Goal: Task Accomplishment & Management: Complete application form

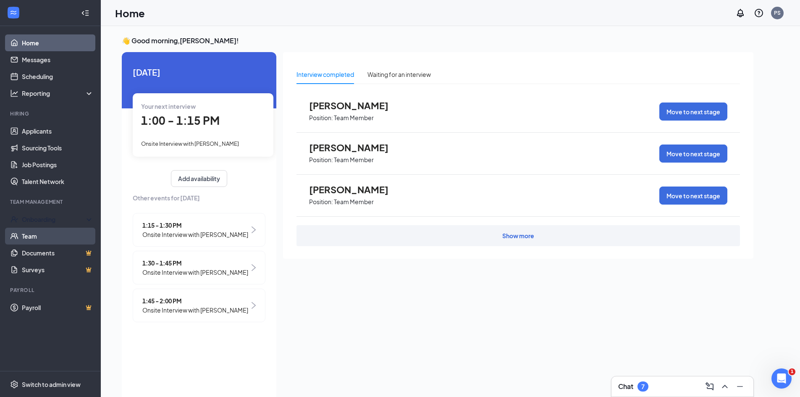
click at [64, 221] on div "Onboarding" at bounding box center [54, 219] width 65 height 8
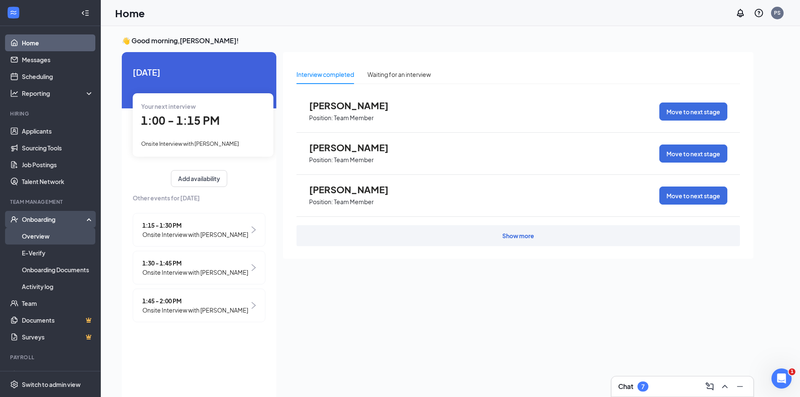
click at [42, 236] on link "Overview" at bounding box center [58, 236] width 72 height 17
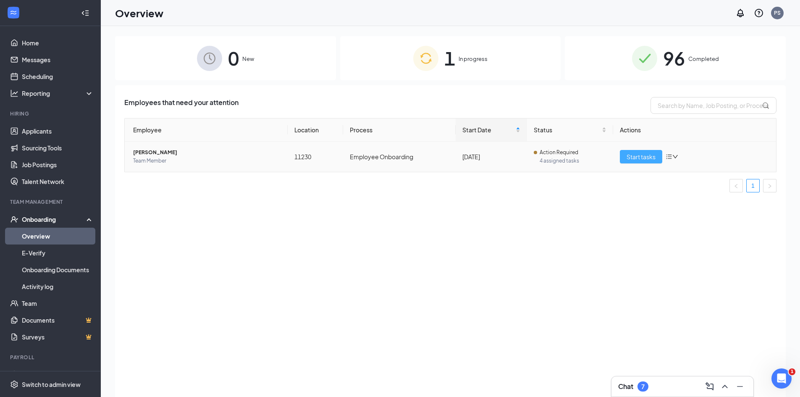
click at [637, 156] on span "Start tasks" at bounding box center [641, 156] width 29 height 9
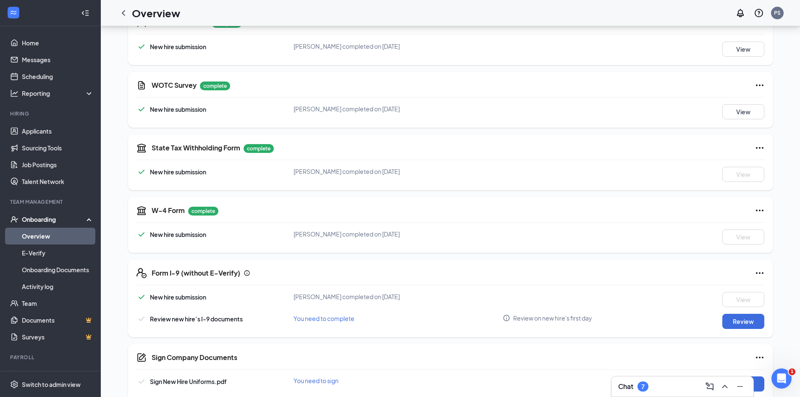
scroll to position [168, 0]
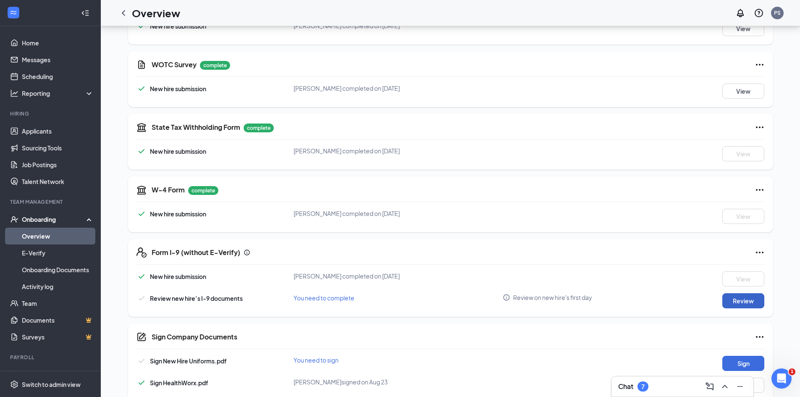
click at [738, 302] on button "Review" at bounding box center [744, 300] width 42 height 15
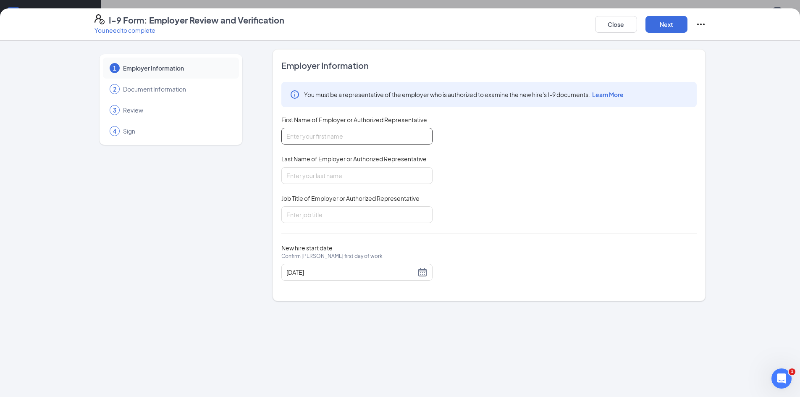
click at [320, 141] on input "First Name of Employer or Authorized Representative" at bounding box center [356, 136] width 151 height 17
type input "[PERSON_NAME]"
type input "assistant manager"
click at [671, 24] on button "Next" at bounding box center [667, 24] width 42 height 17
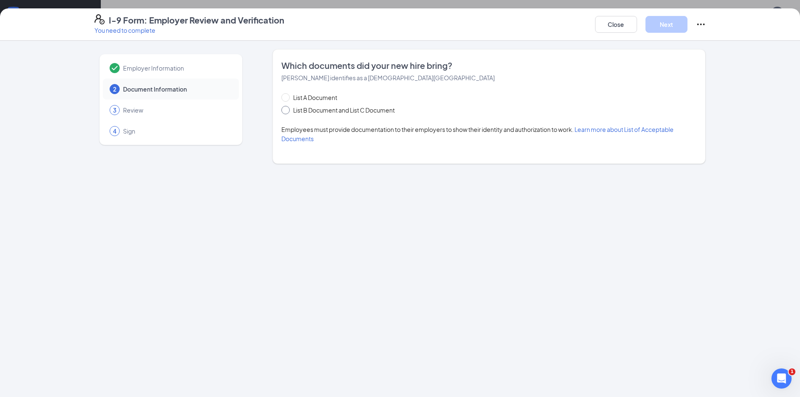
click at [284, 113] on span at bounding box center [285, 110] width 8 height 8
click at [284, 112] on input "List B Document and List C Document" at bounding box center [284, 109] width 6 height 6
radio input "true"
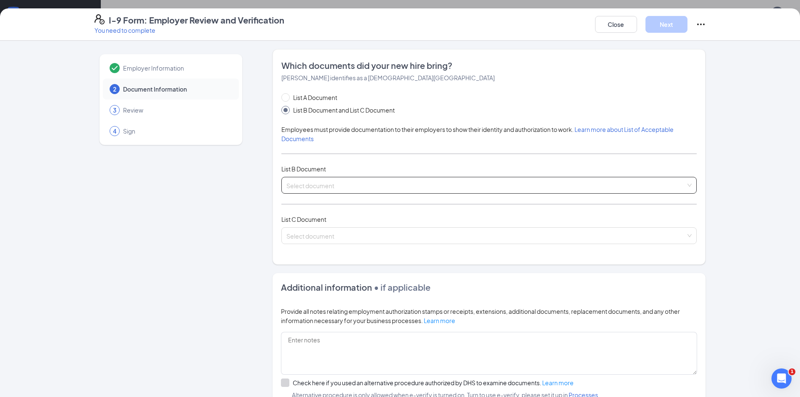
click at [318, 185] on input "search" at bounding box center [487, 183] width 400 height 13
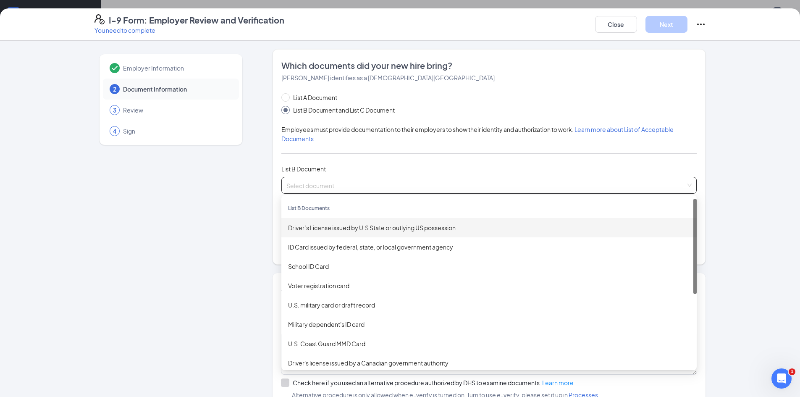
click at [327, 227] on div "Driver’s License issued by U.S State or outlying US possession" at bounding box center [489, 227] width 402 height 9
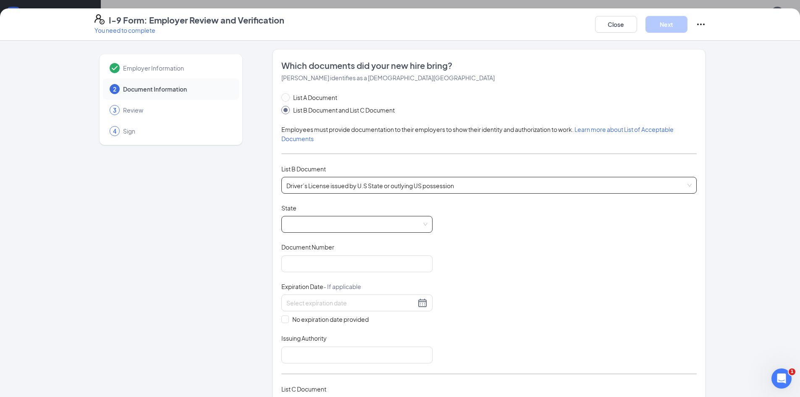
click at [300, 224] on span at bounding box center [357, 224] width 141 height 16
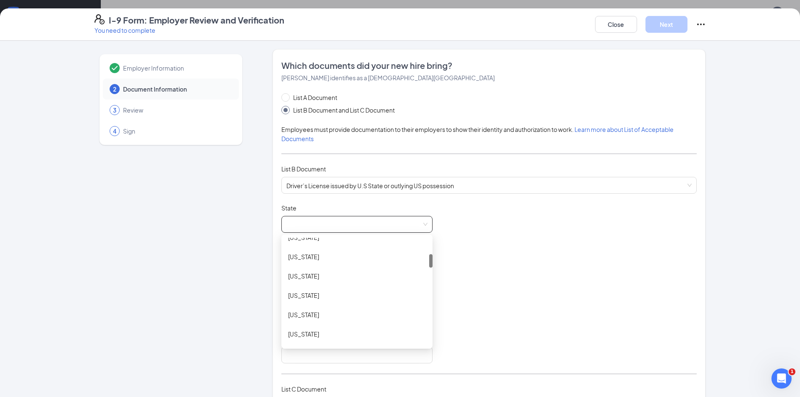
scroll to position [210, 0]
click at [314, 327] on div "[US_STATE]" at bounding box center [357, 327] width 138 height 9
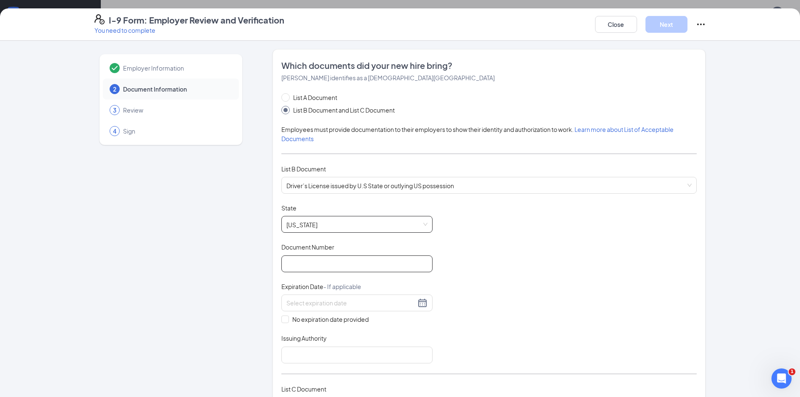
drag, startPoint x: 303, startPoint y: 265, endPoint x: 298, endPoint y: 266, distance: 5.1
click at [303, 265] on input "Document Number" at bounding box center [356, 263] width 151 height 17
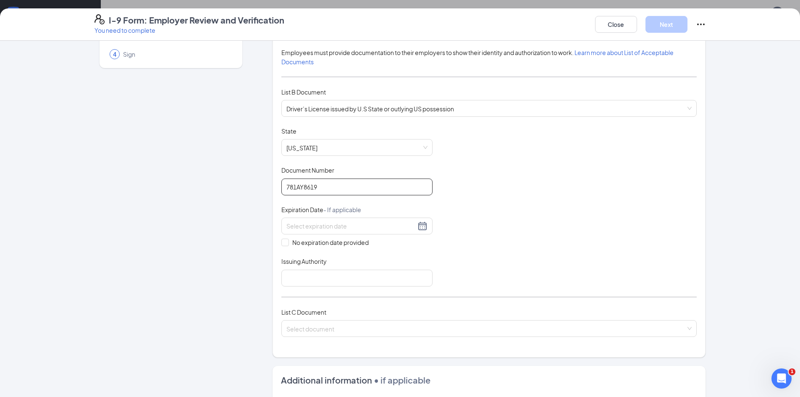
scroll to position [84, 0]
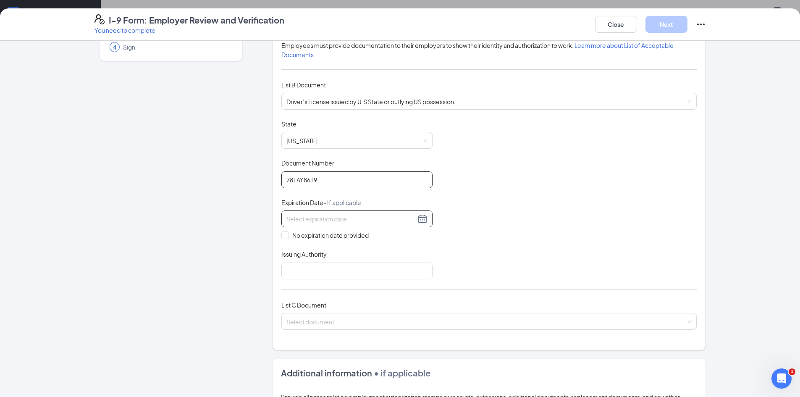
type input "781AY8619"
click at [329, 221] on input at bounding box center [351, 218] width 129 height 9
click at [367, 283] on div "12" at bounding box center [366, 281] width 10 height 10
type input "[DATE]"
click at [326, 276] on input "Issuing Authority" at bounding box center [356, 271] width 151 height 17
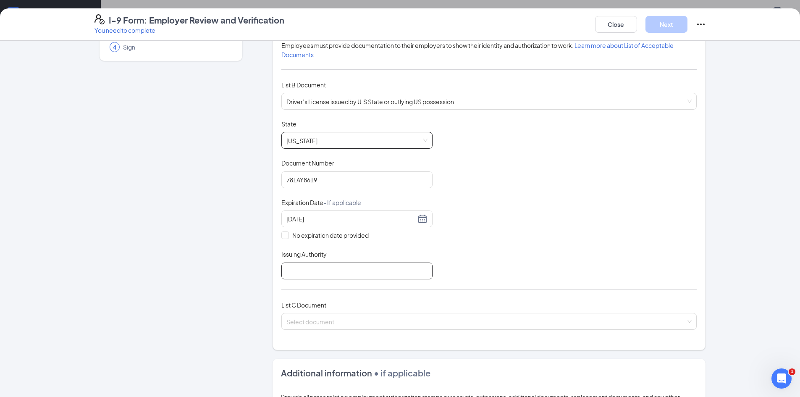
click at [318, 141] on span "[US_STATE]" at bounding box center [357, 140] width 141 height 16
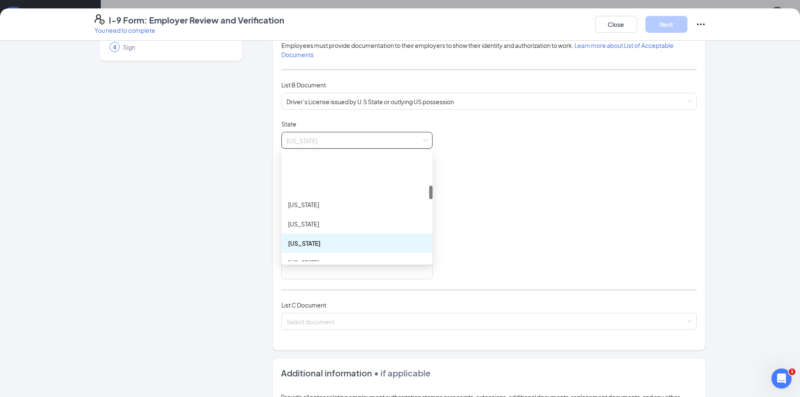
scroll to position [252, 0]
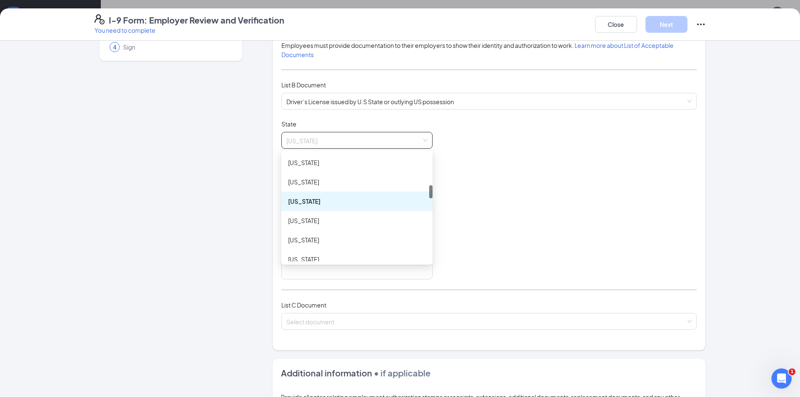
click at [312, 243] on div "[US_STATE]" at bounding box center [357, 239] width 138 height 9
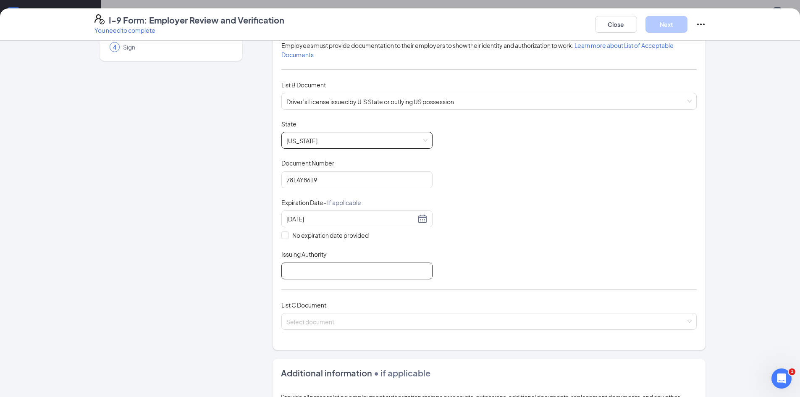
click at [308, 276] on input "Issuing Authority" at bounding box center [356, 271] width 151 height 17
type input "[US_STATE]"
click at [317, 323] on input "search" at bounding box center [487, 319] width 400 height 13
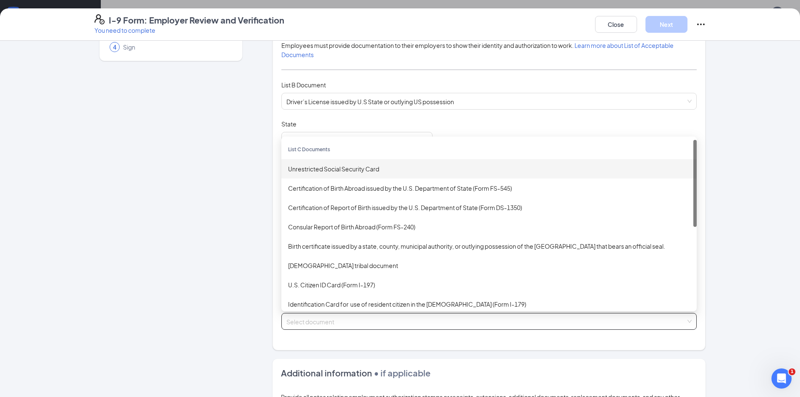
click at [381, 171] on div "Unrestricted Social Security Card" at bounding box center [489, 168] width 402 height 9
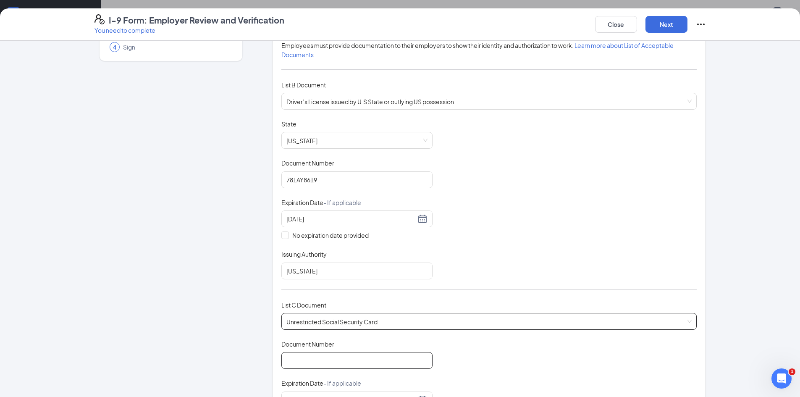
click at [351, 362] on input "Document Number" at bounding box center [356, 360] width 151 height 17
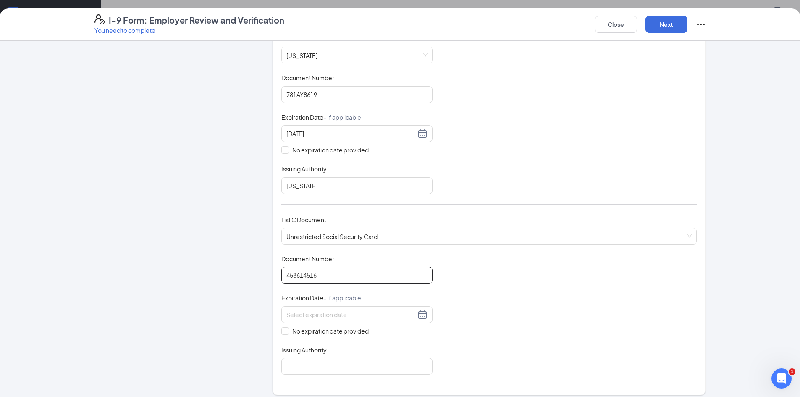
scroll to position [210, 0]
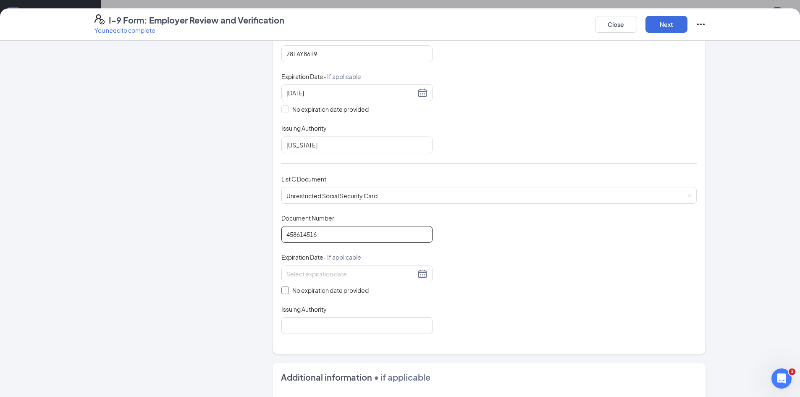
type input "458614516"
click at [284, 292] on input "No expiration date provided" at bounding box center [284, 290] width 6 height 6
checkbox input "true"
click at [321, 337] on div "Which documents did your new hire bring? [PERSON_NAME] identifies as a [DEMOGRA…" at bounding box center [489, 98] width 416 height 496
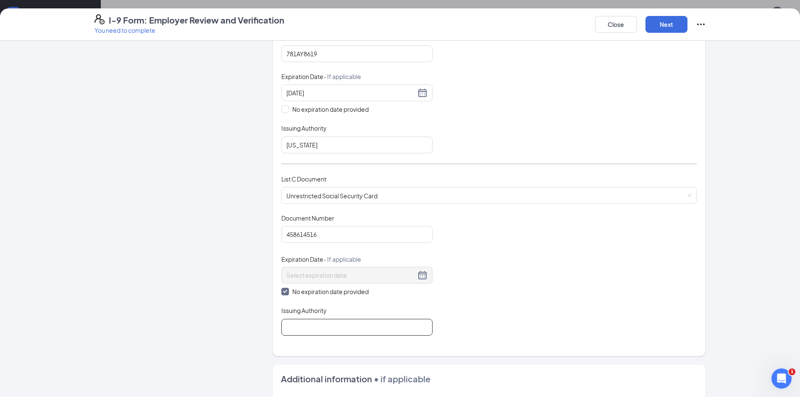
click at [324, 332] on input "Issuing Authority" at bounding box center [356, 327] width 151 height 17
type input "soc security"
click at [666, 25] on button "Next" at bounding box center [667, 24] width 42 height 17
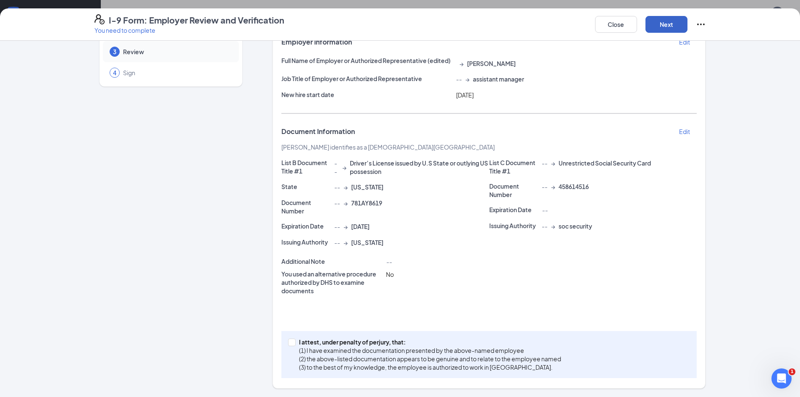
scroll to position [58, 0]
click at [289, 344] on input "I attest, under penalty of [PERSON_NAME], that: (1) I have examined the documen…" at bounding box center [291, 342] width 6 height 6
checkbox input "true"
click at [667, 25] on button "Next" at bounding box center [667, 24] width 42 height 17
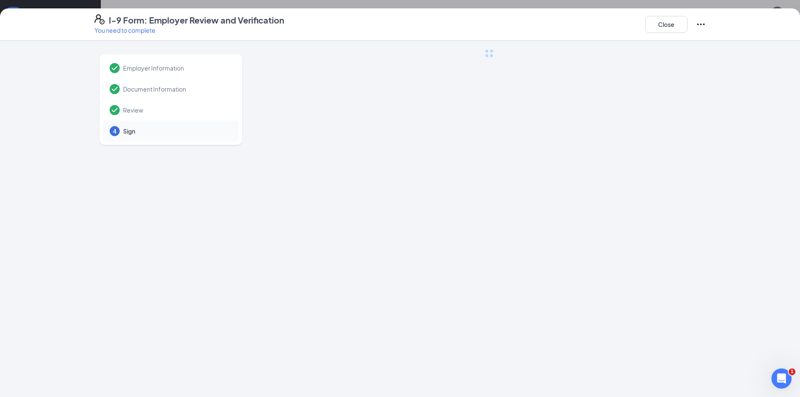
scroll to position [0, 0]
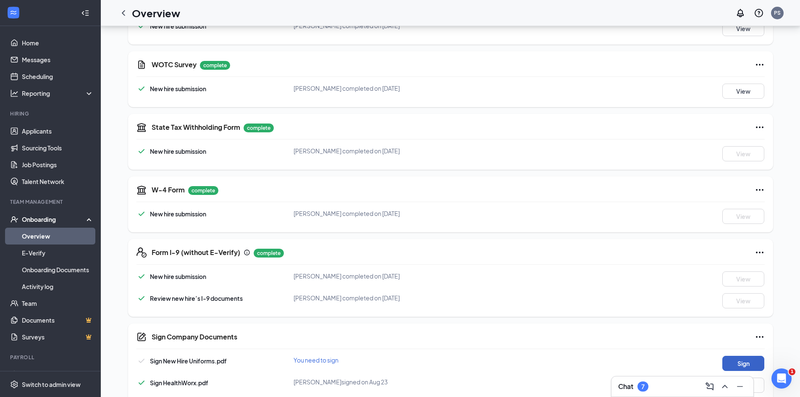
click at [731, 360] on button "Sign" at bounding box center [744, 363] width 42 height 15
